Goal: Transaction & Acquisition: Purchase product/service

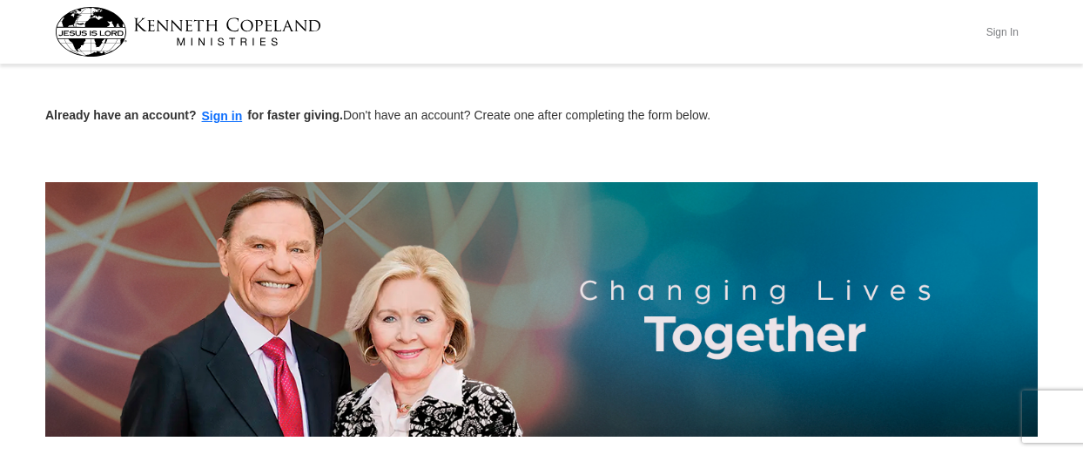
click at [1004, 29] on button "Sign In" at bounding box center [1002, 31] width 52 height 27
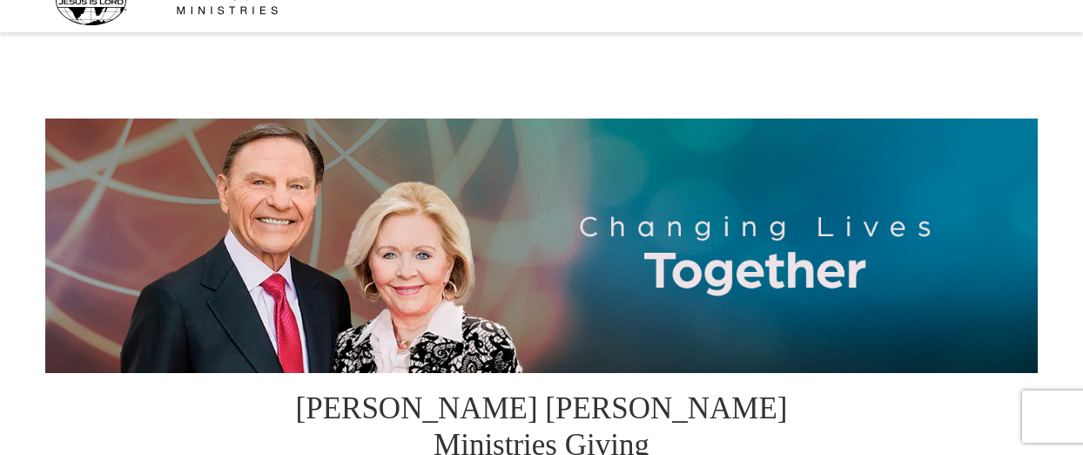
select select "[GEOGRAPHIC_DATA]"
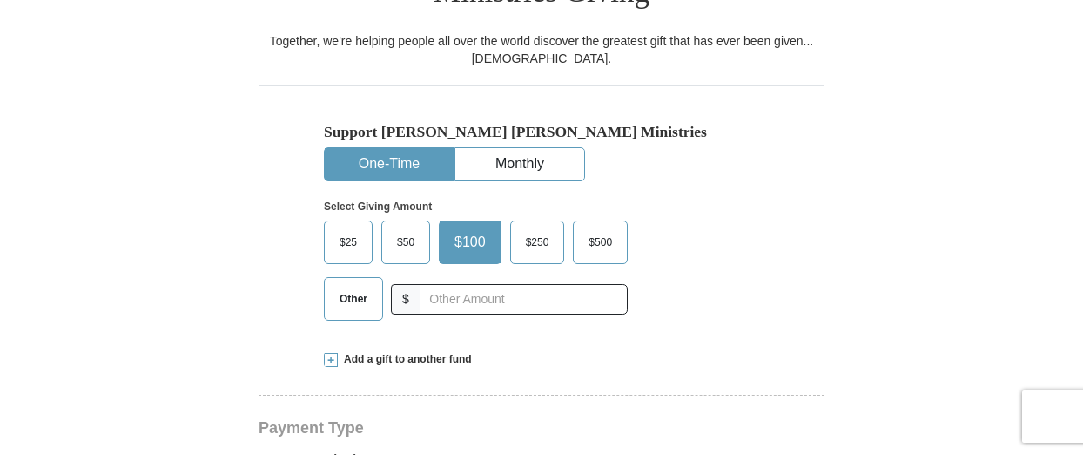
scroll to position [486, 0]
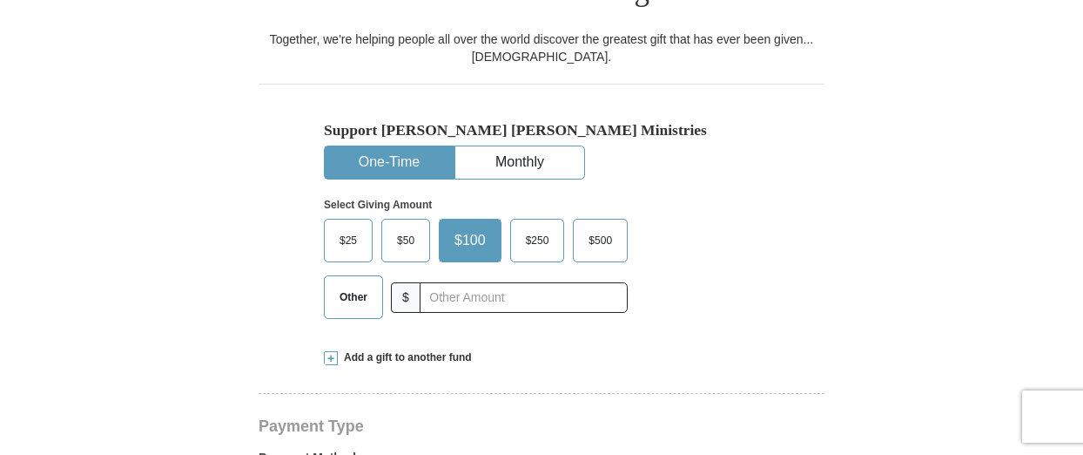
click at [367, 284] on span "Other" at bounding box center [353, 297] width 45 height 26
click at [0, 0] on input "Other" at bounding box center [0, 0] width 0 height 0
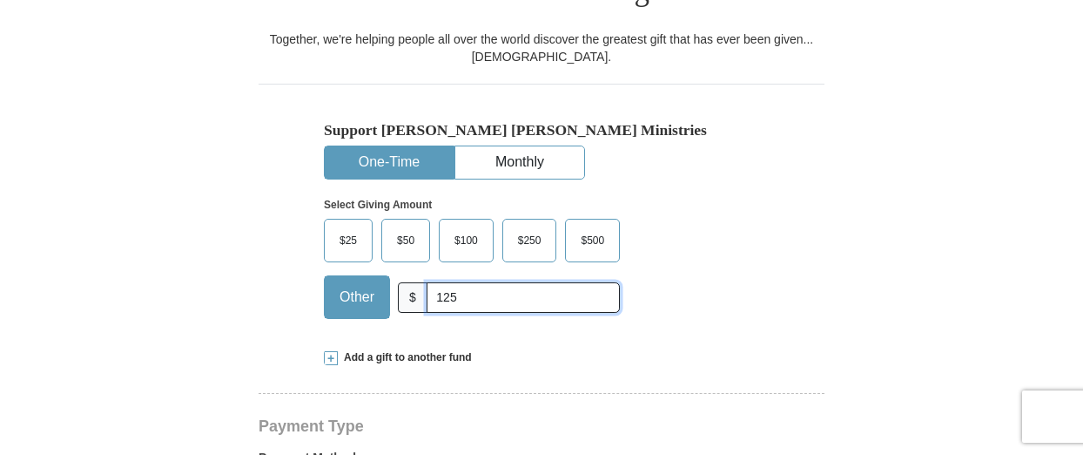
type input "125"
click at [331, 351] on span at bounding box center [331, 358] width 14 height 14
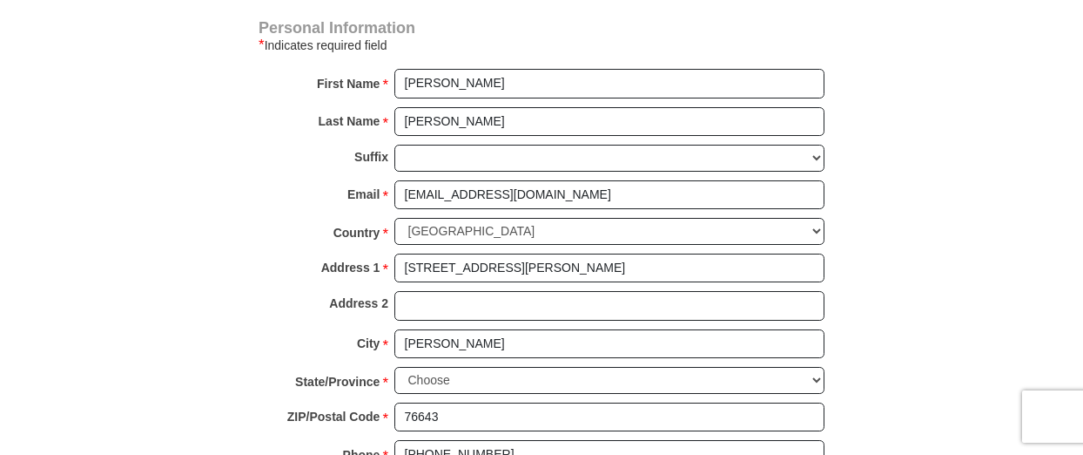
scroll to position [1489, 0]
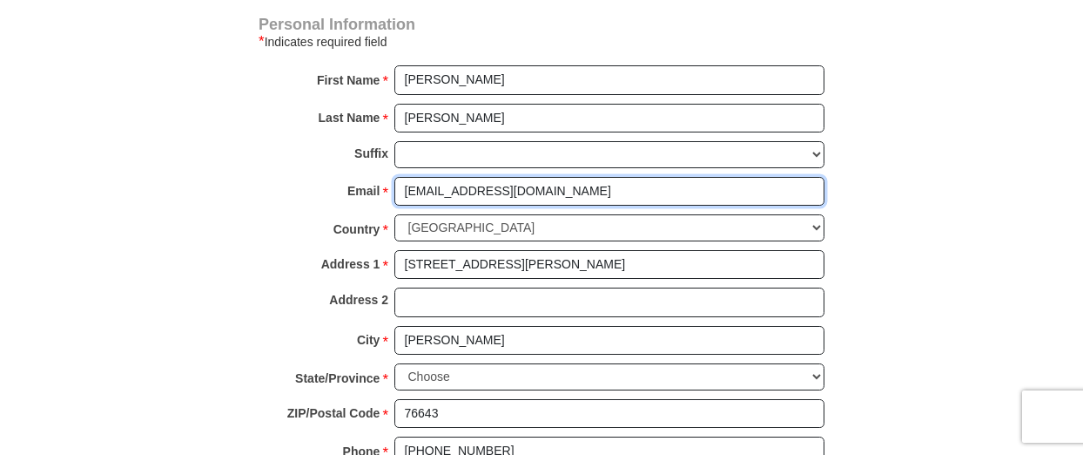
click at [496, 177] on input "[EMAIL_ADDRESS][DOMAIN_NAME]" at bounding box center [610, 192] width 430 height 30
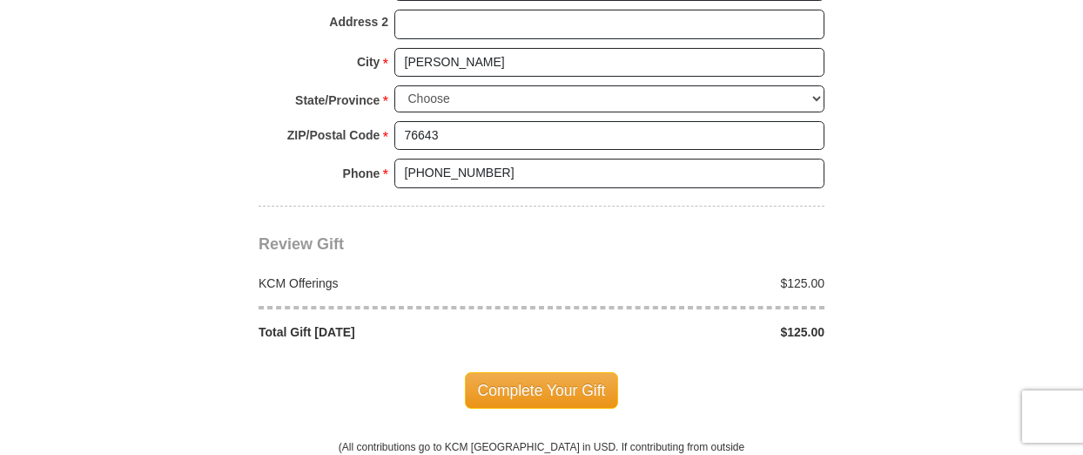
scroll to position [1769, 0]
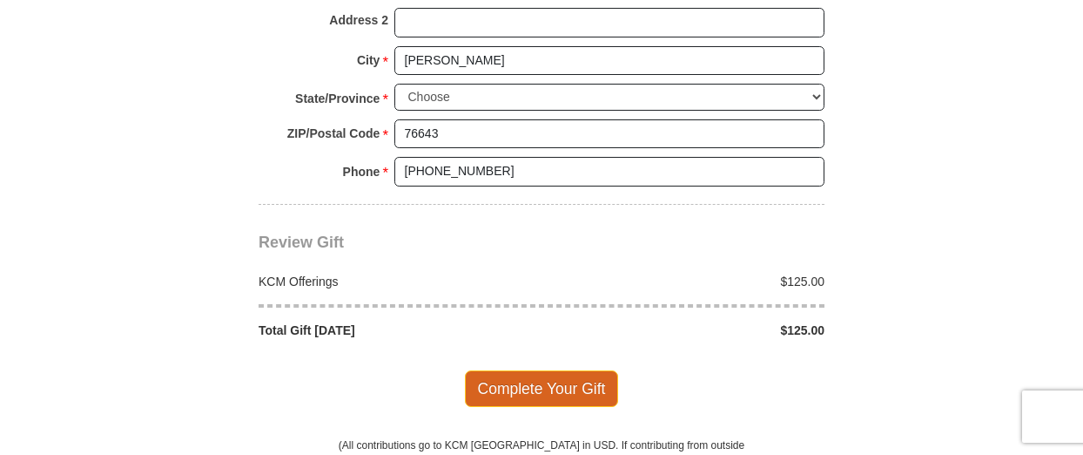
type input "[EMAIL_ADDRESS][DOMAIN_NAME]"
click at [559, 370] on span "Complete Your Gift" at bounding box center [542, 388] width 154 height 37
